Goal: Task Accomplishment & Management: Use online tool/utility

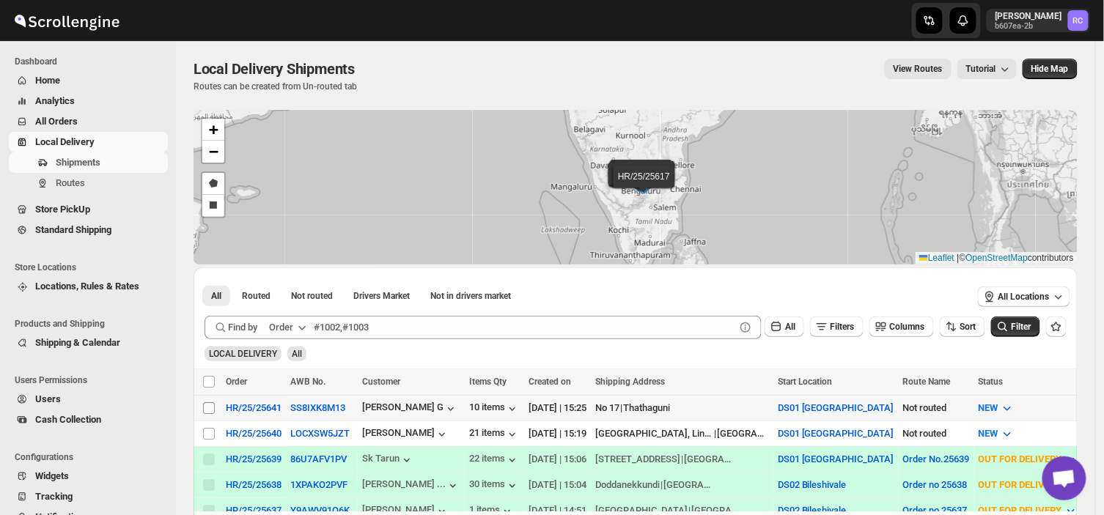
click at [207, 407] on input "Select shipment" at bounding box center [209, 408] width 12 height 12
checkbox input "true"
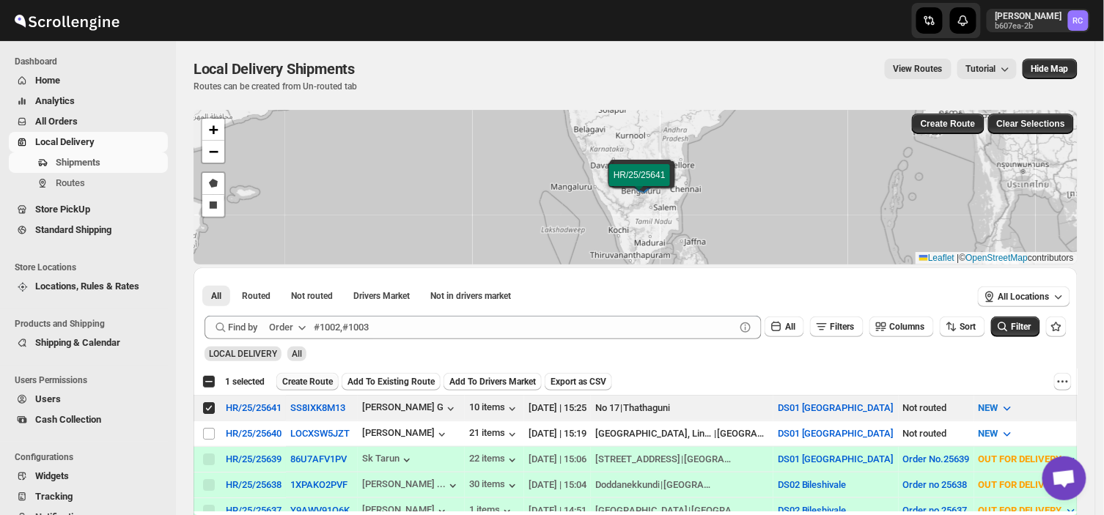
click at [306, 380] on span "Create Route" at bounding box center [307, 382] width 51 height 12
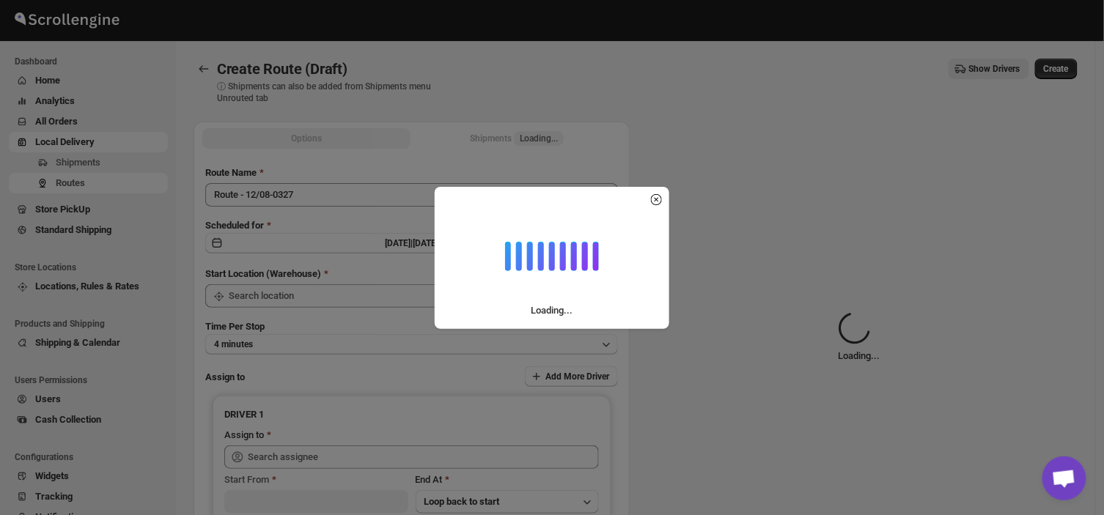
type input "DS01 [GEOGRAPHIC_DATA]"
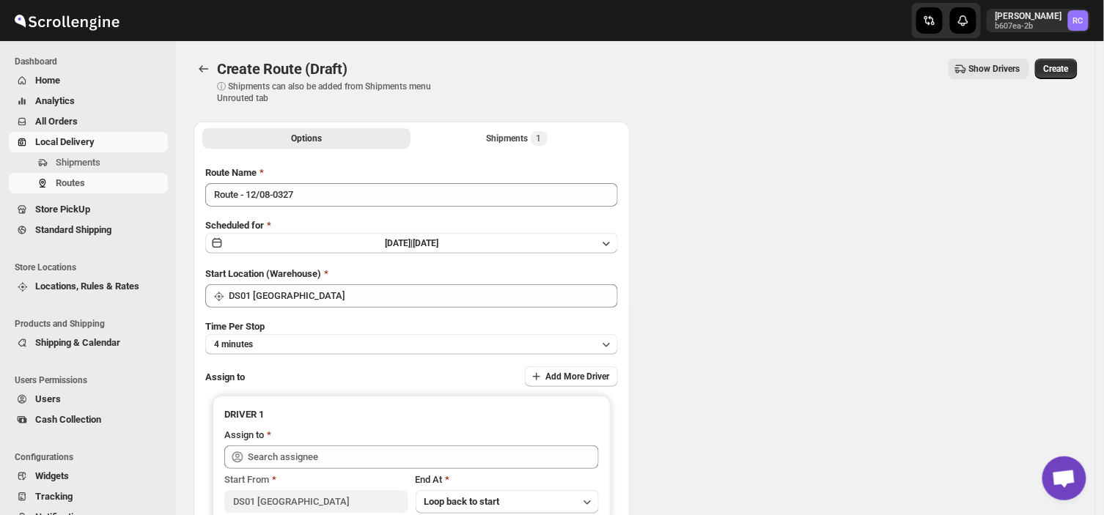
type input "DS01 [GEOGRAPHIC_DATA]"
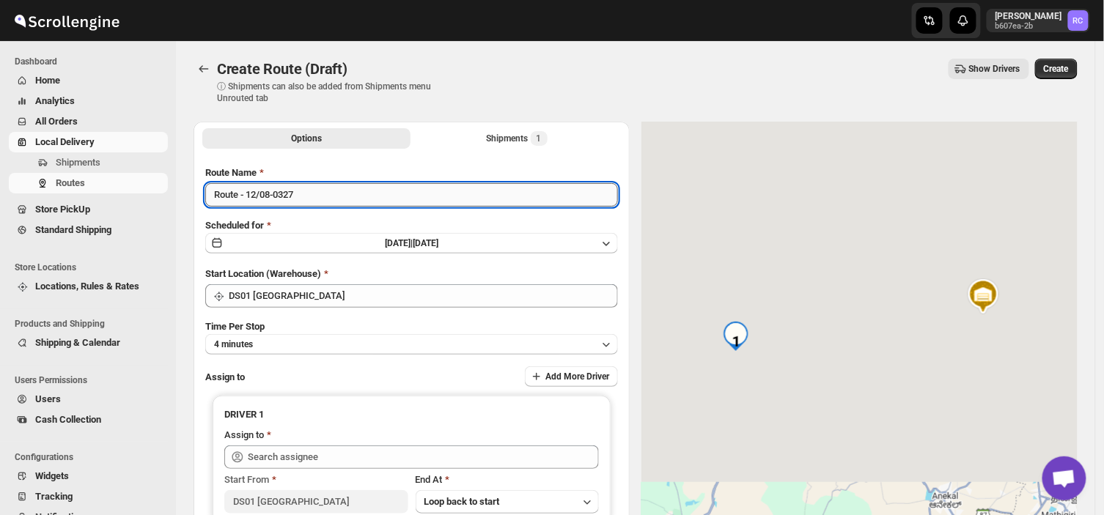
click at [310, 193] on input "Route - 12/08-0327" at bounding box center [411, 194] width 413 height 23
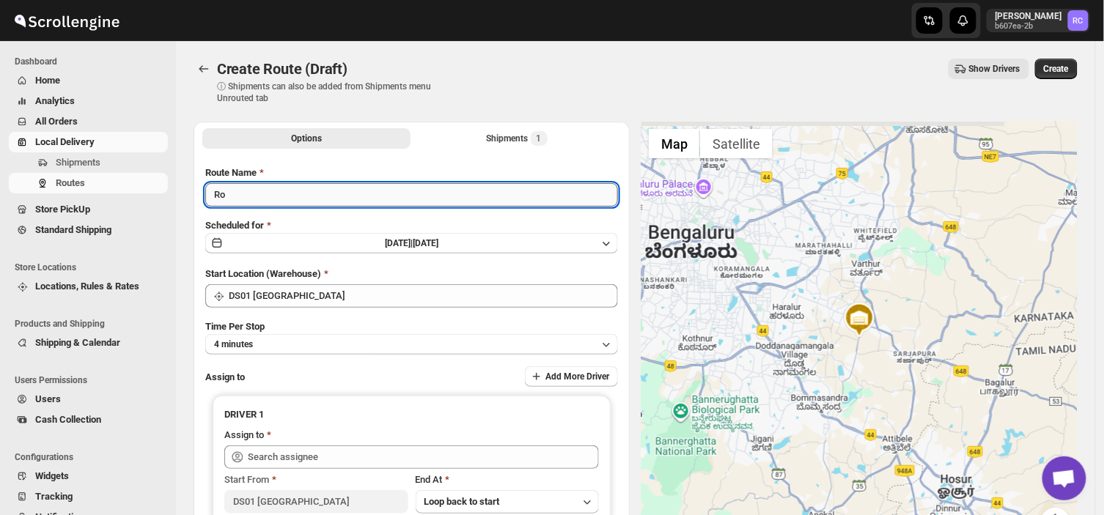
type input "R"
type input "Order no 25641"
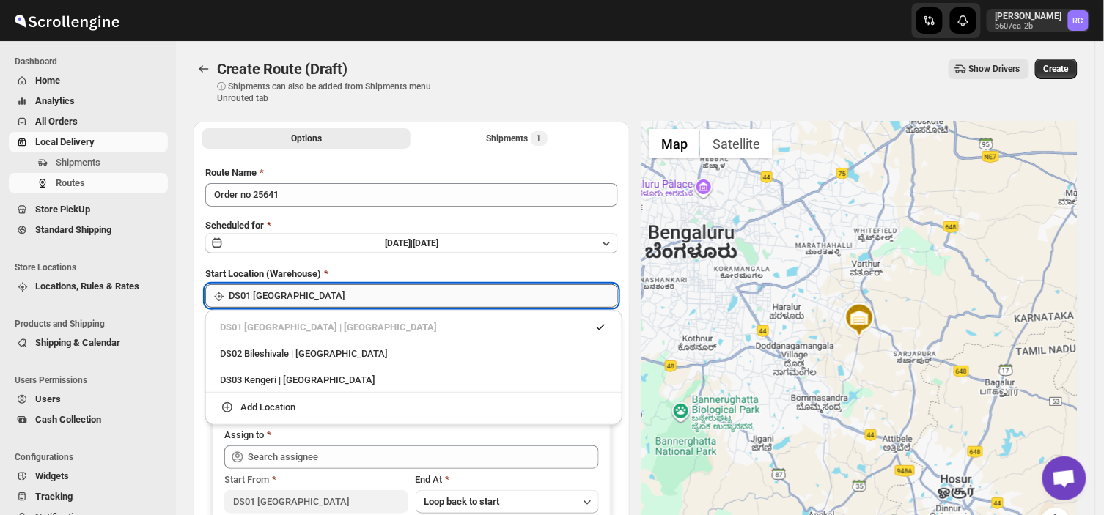
click at [304, 290] on input "DS01 [GEOGRAPHIC_DATA]" at bounding box center [423, 295] width 389 height 23
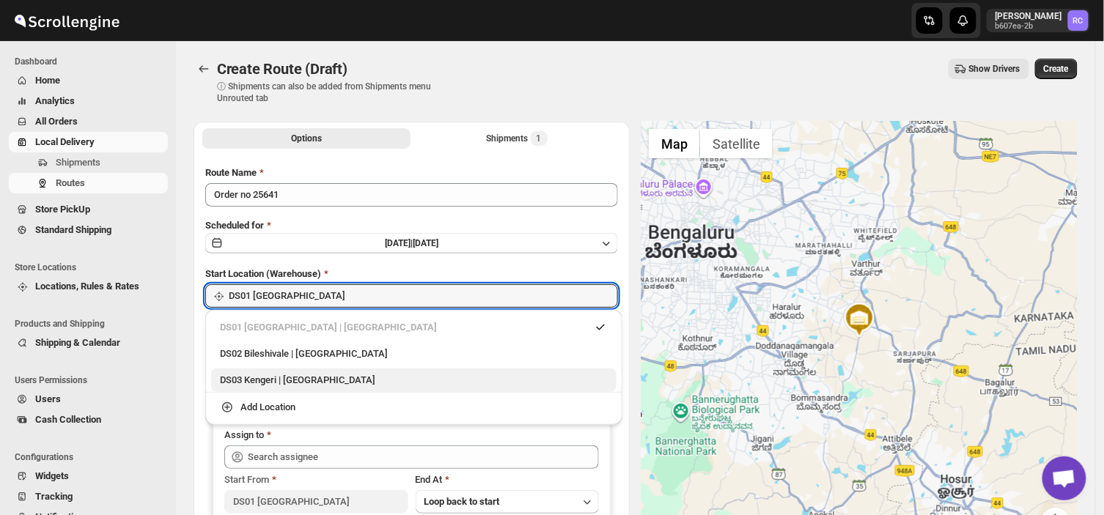
click at [271, 385] on div "DS03 Kengeri | [GEOGRAPHIC_DATA]" at bounding box center [414, 380] width 388 height 15
type input "DS03 Kengeri"
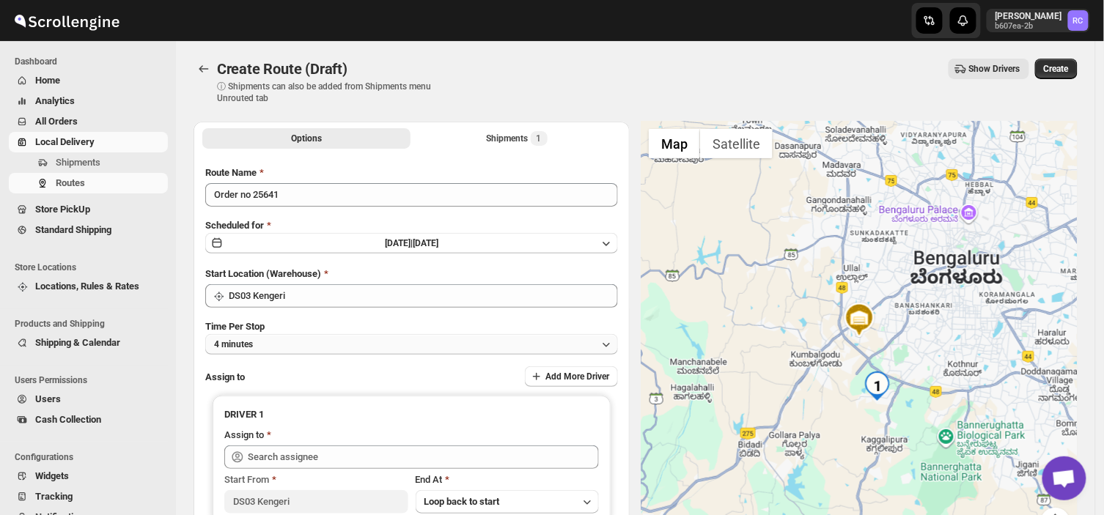
click at [266, 347] on button "4 minutes" at bounding box center [411, 344] width 413 height 21
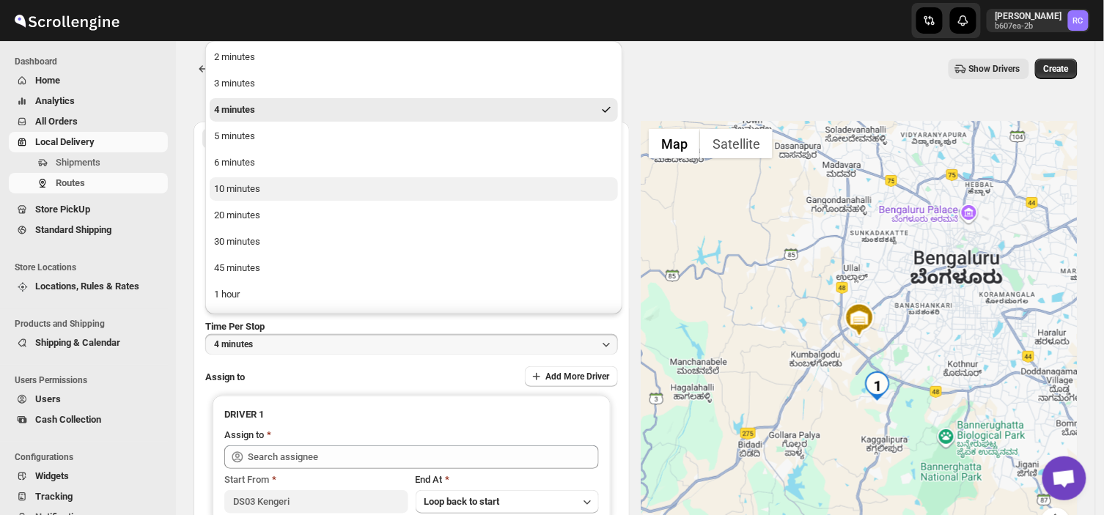
click at [242, 186] on div "10 minutes" at bounding box center [237, 189] width 46 height 15
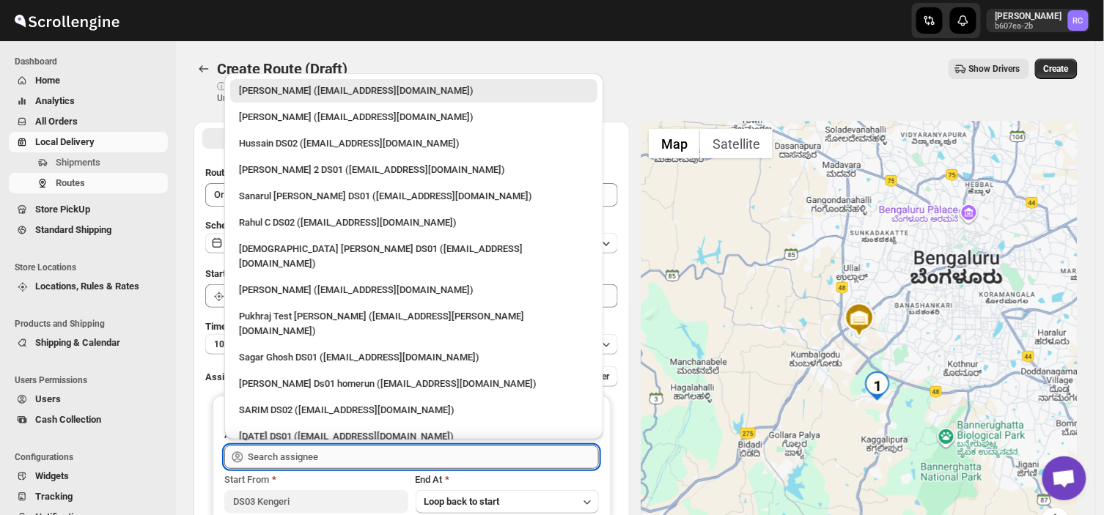
click at [389, 459] on input "text" at bounding box center [423, 457] width 351 height 23
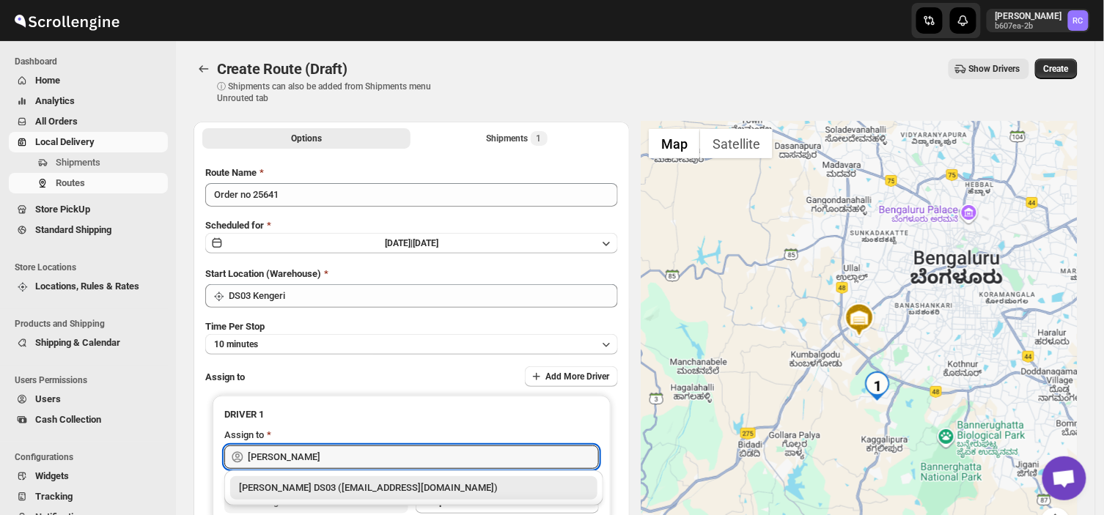
click at [377, 486] on div "[PERSON_NAME] DS03 ([EMAIL_ADDRESS][DOMAIN_NAME])" at bounding box center [414, 488] width 350 height 15
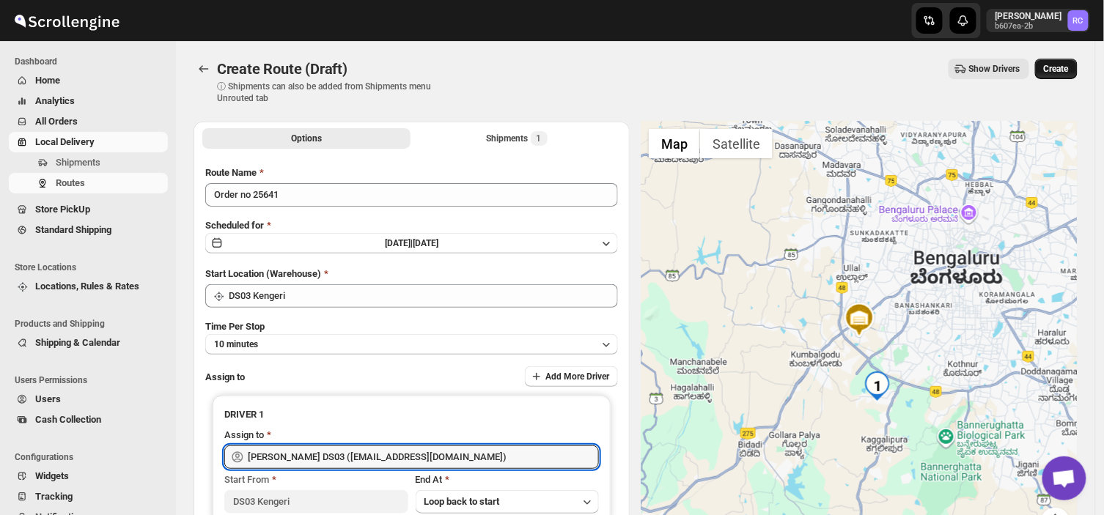
type input "[PERSON_NAME] DS03 ([EMAIL_ADDRESS][DOMAIN_NAME])"
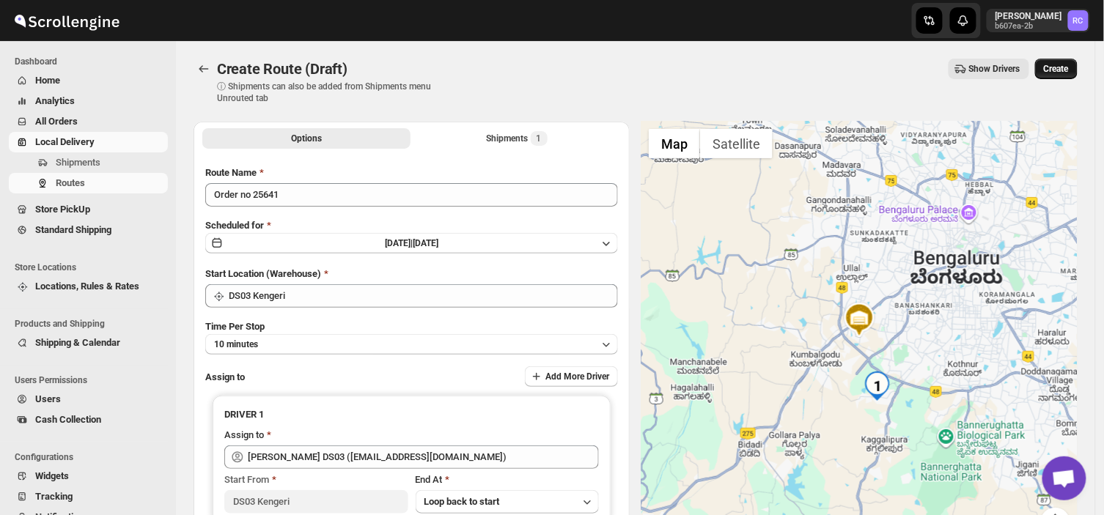
click at [1061, 67] on span "Create" at bounding box center [1056, 69] width 25 height 12
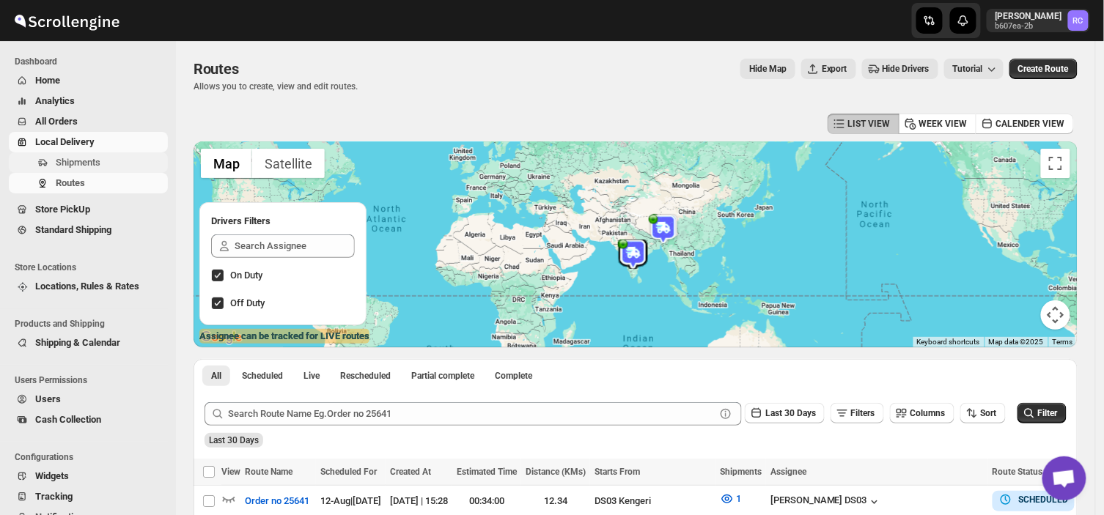
click at [115, 158] on span "Shipments" at bounding box center [110, 162] width 109 height 15
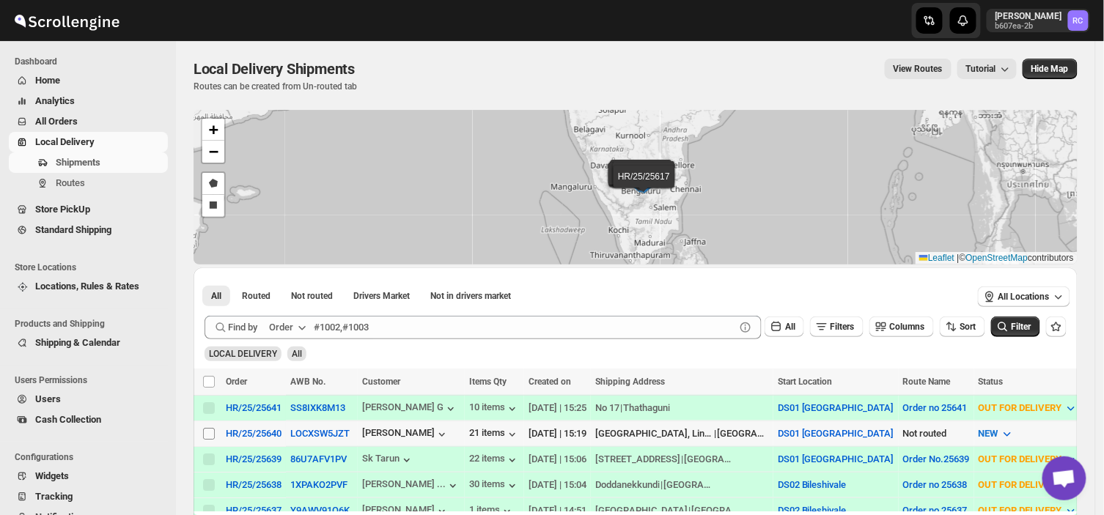
click at [206, 428] on input "Select shipment" at bounding box center [209, 434] width 12 height 12
checkbox input "true"
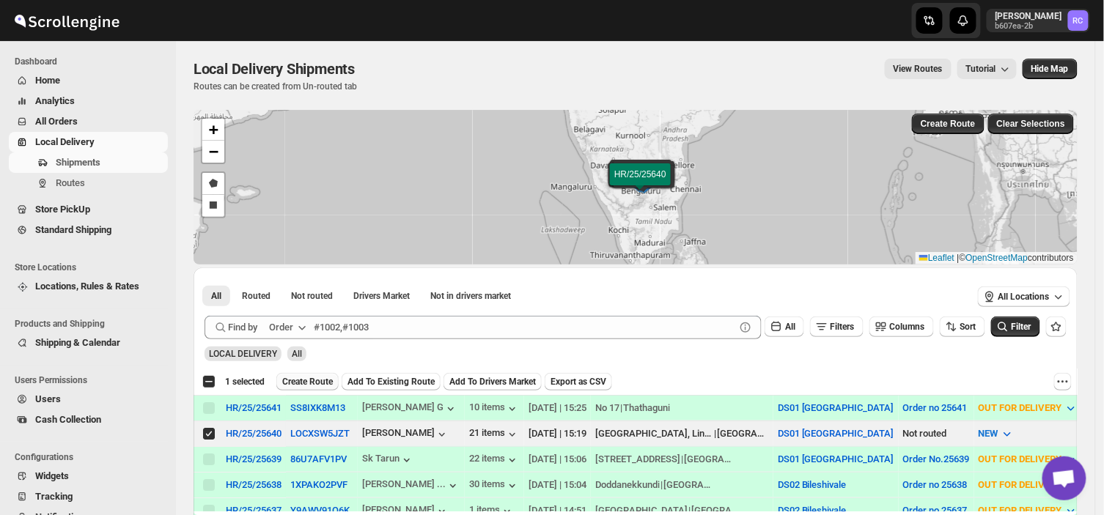
click at [304, 380] on span "Create Route" at bounding box center [307, 382] width 51 height 12
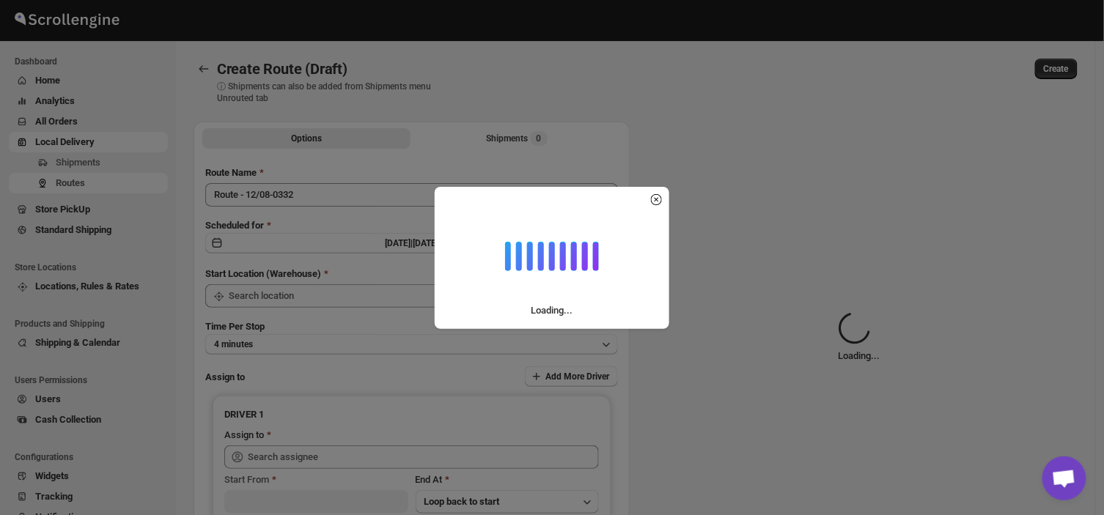
type input "DS01 [GEOGRAPHIC_DATA]"
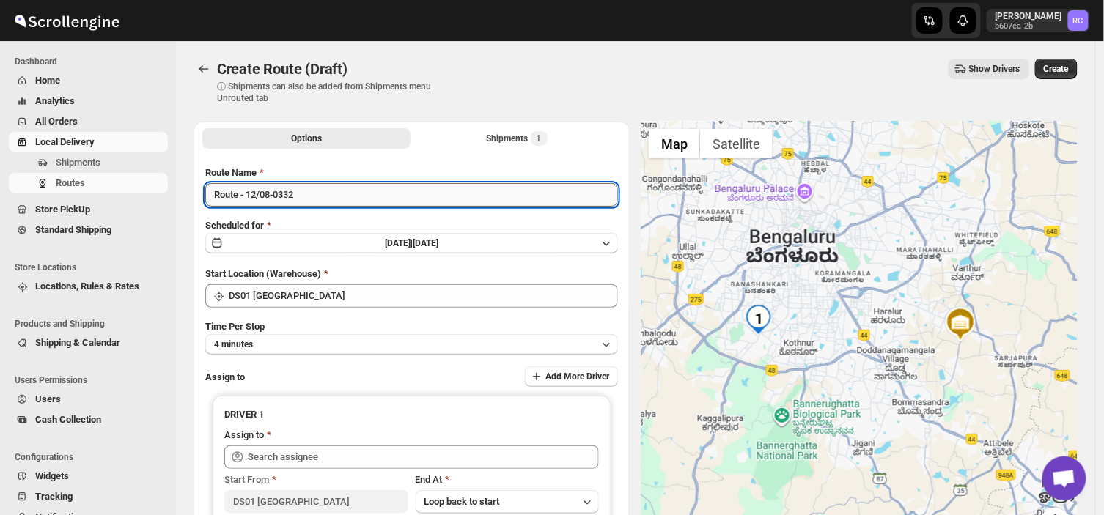
click at [303, 193] on input "Route - 12/08-0332" at bounding box center [411, 194] width 413 height 23
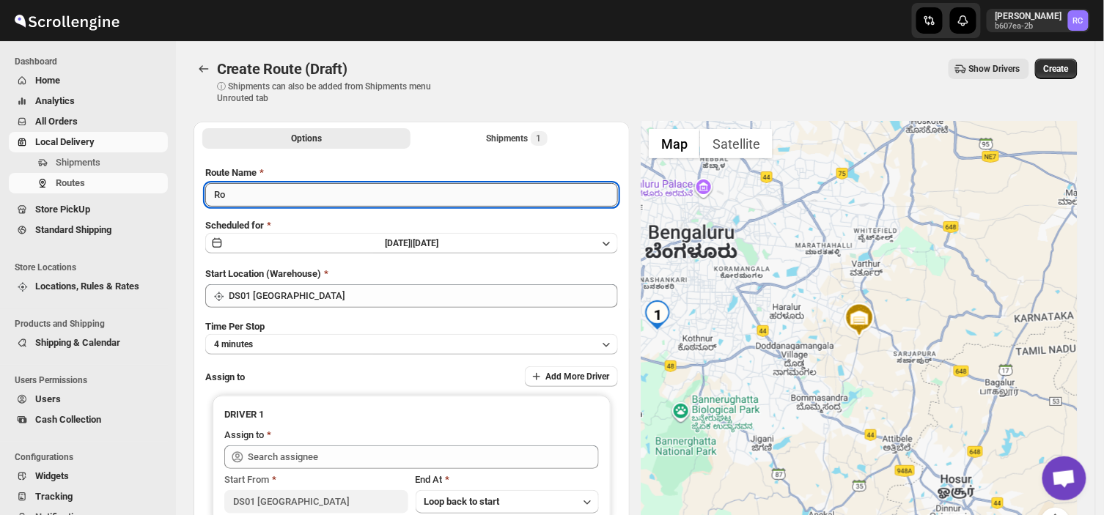
type input "R"
type input "Order no 25640"
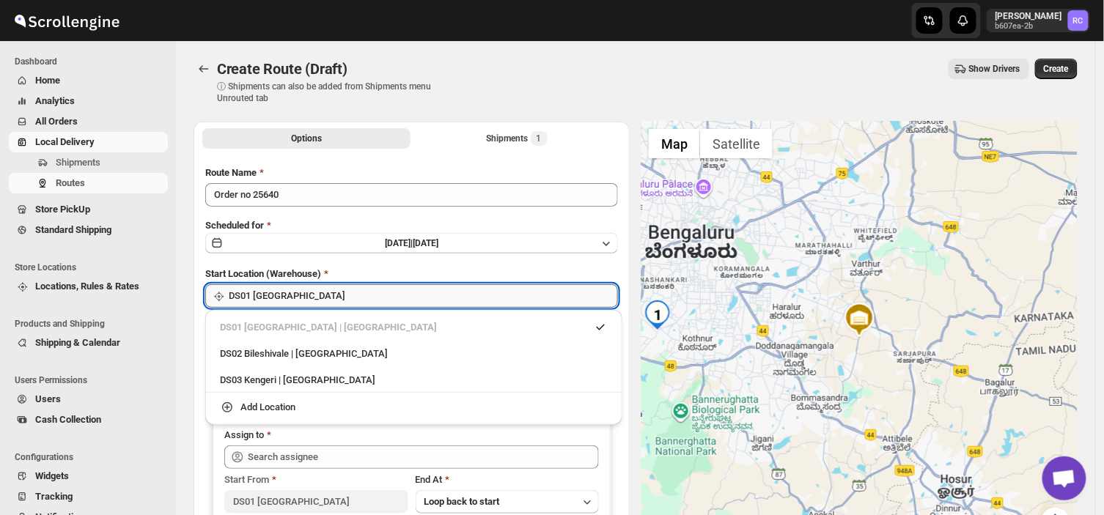
click at [319, 302] on input "DS01 [GEOGRAPHIC_DATA]" at bounding box center [423, 295] width 389 height 23
click at [311, 295] on input "DS01 [GEOGRAPHIC_DATA]" at bounding box center [423, 295] width 389 height 23
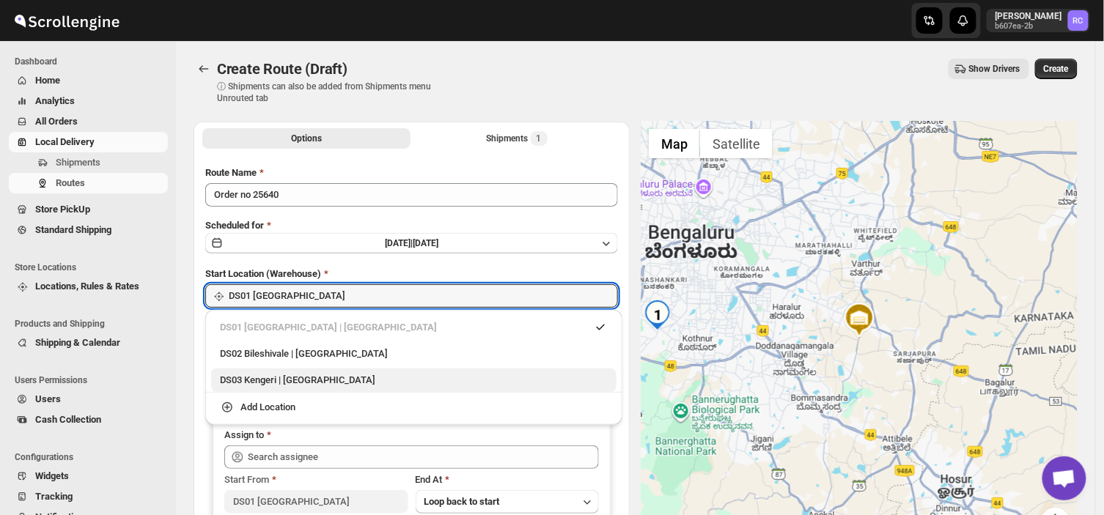
click at [268, 375] on div "DS03 Kengeri | [GEOGRAPHIC_DATA]" at bounding box center [414, 380] width 388 height 15
type input "DS03 Kengeri"
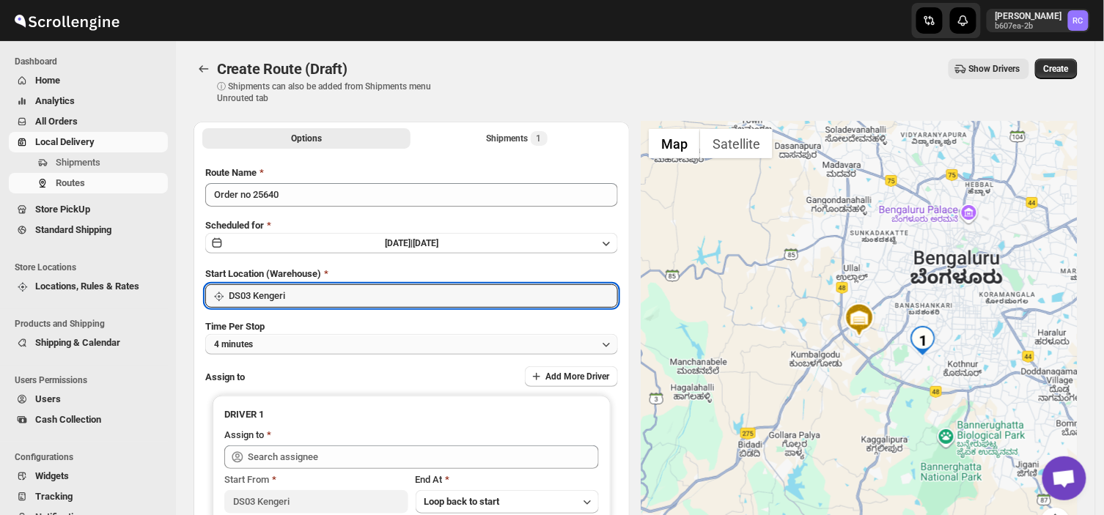
click at [269, 335] on button "4 minutes" at bounding box center [411, 344] width 413 height 21
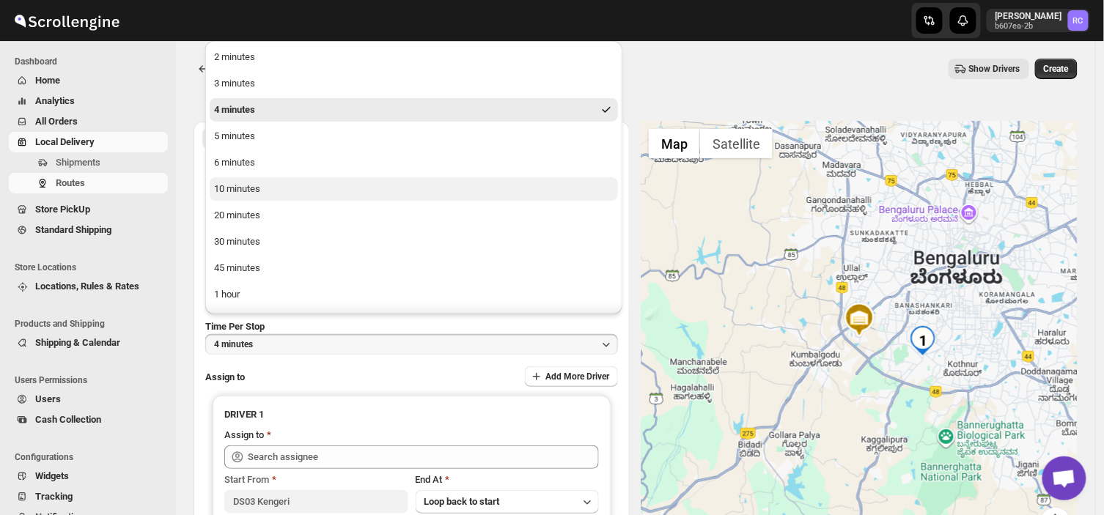
click at [279, 188] on button "10 minutes" at bounding box center [414, 188] width 408 height 23
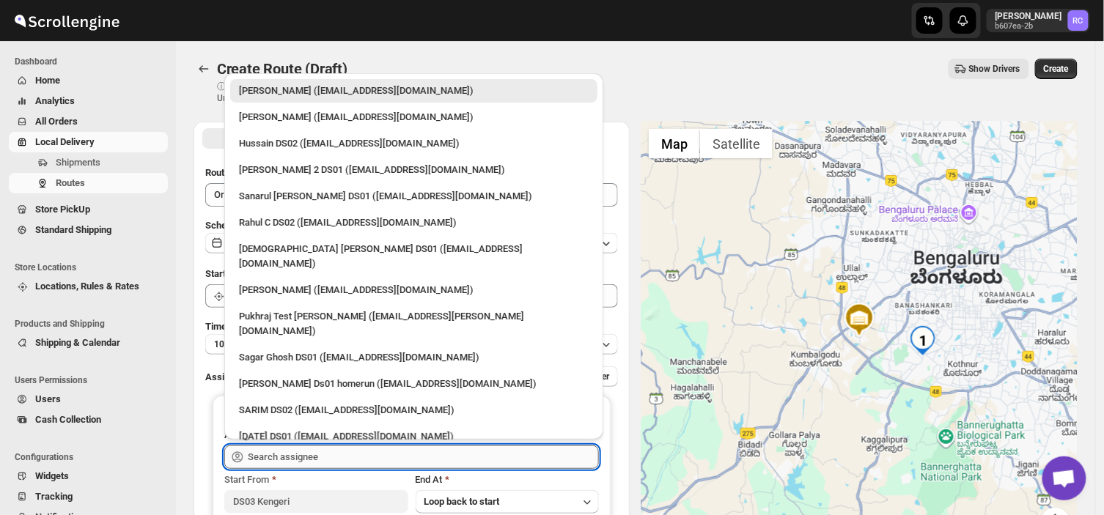
click at [339, 454] on input "text" at bounding box center [423, 457] width 351 height 23
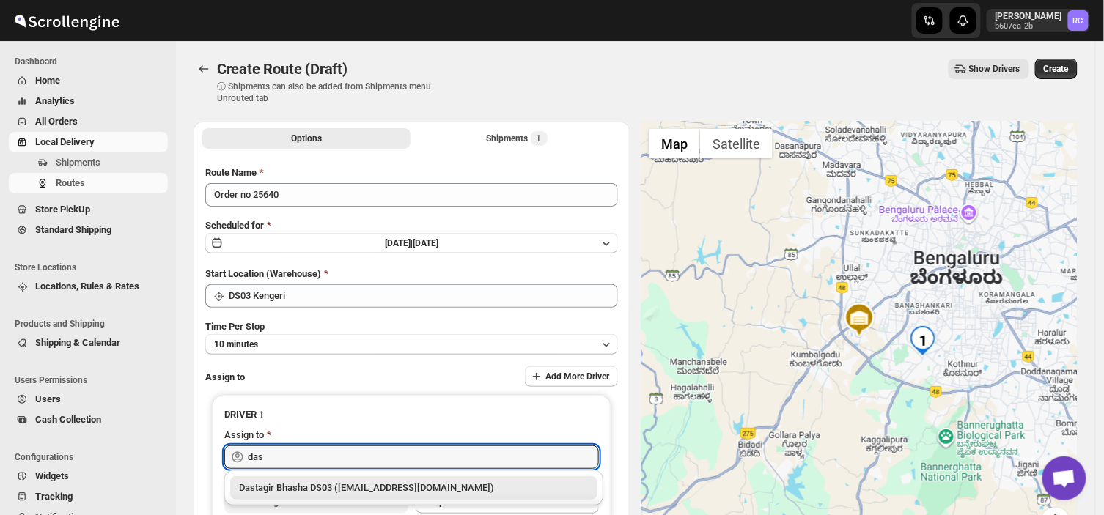
click at [314, 484] on div "Dastagir Bhasha DS03 ([EMAIL_ADDRESS][DOMAIN_NAME])" at bounding box center [414, 488] width 350 height 15
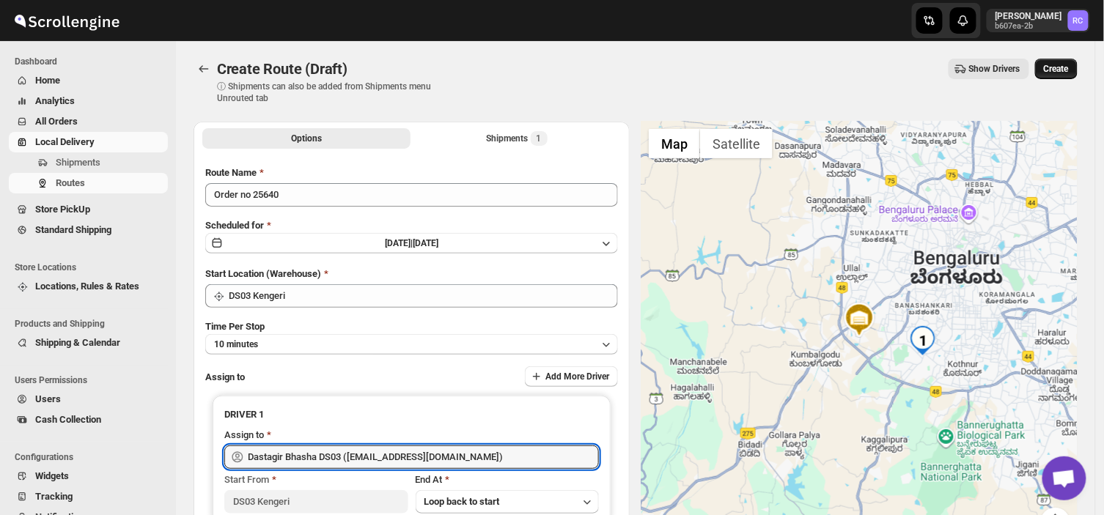
type input "Dastagir Bhasha DS03 ([EMAIL_ADDRESS][DOMAIN_NAME])"
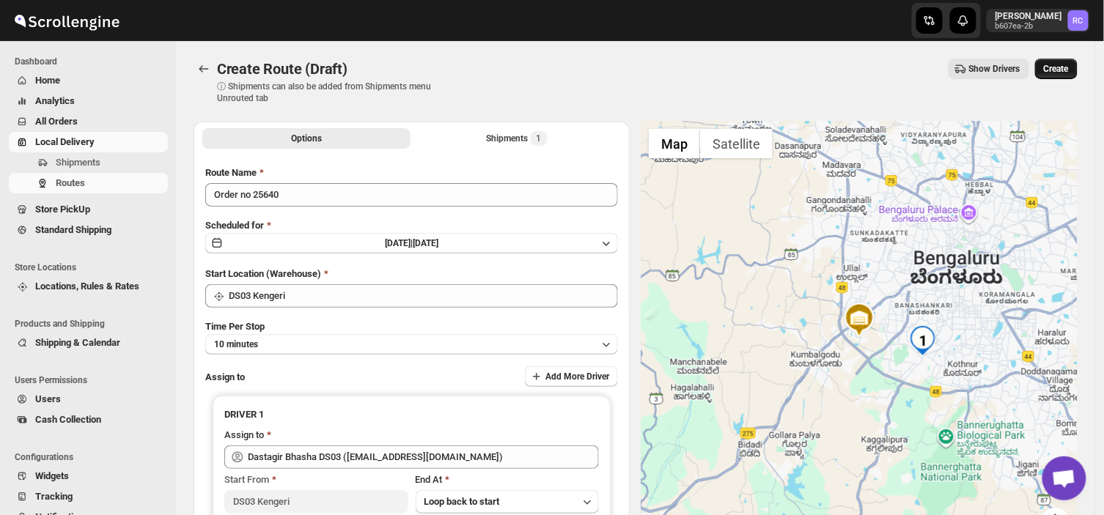
click at [1063, 70] on span "Create" at bounding box center [1056, 69] width 25 height 12
